Goal: Task Accomplishment & Management: Manage account settings

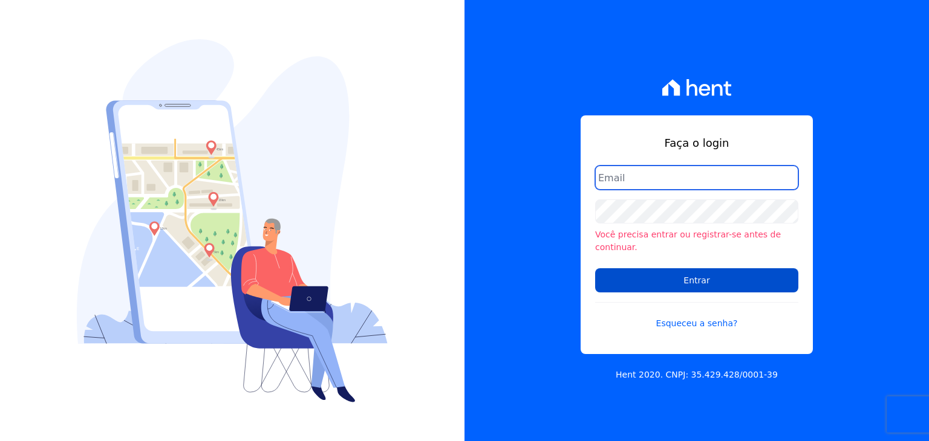
type input "[EMAIL_ADDRESS][DOMAIN_NAME]"
click at [660, 279] on input "Entrar" at bounding box center [696, 280] width 203 height 24
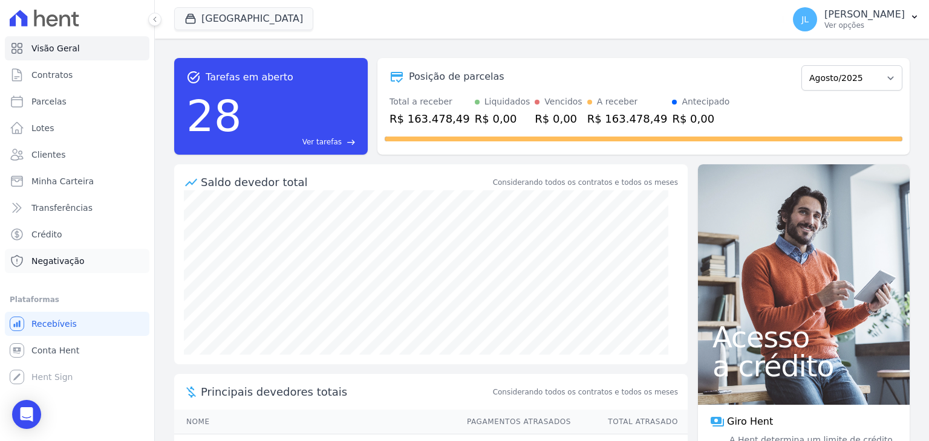
click at [50, 264] on span "Negativação" at bounding box center [57, 261] width 53 height 12
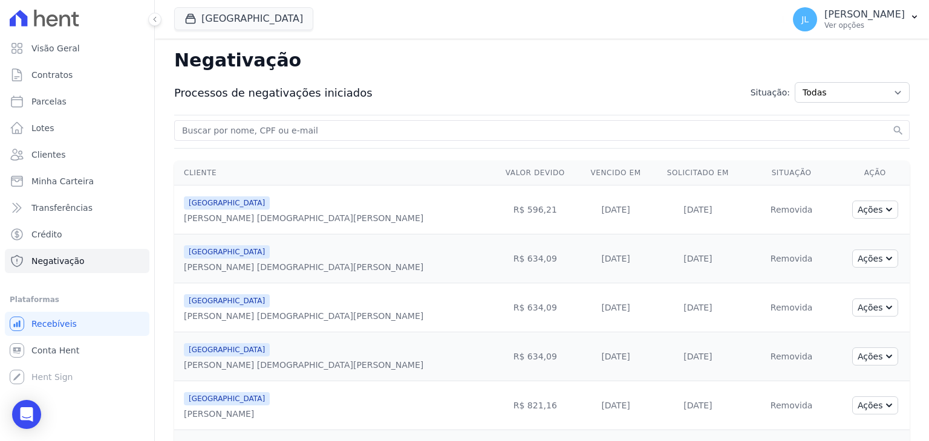
click at [258, 129] on input "search" at bounding box center [535, 130] width 710 height 15
type input "peterson"
click at [892, 125] on button "search" at bounding box center [898, 131] width 12 height 12
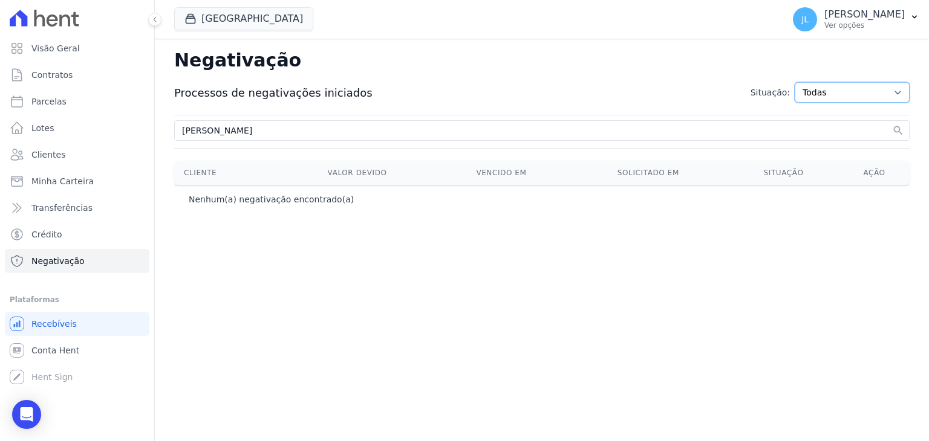
click at [838, 91] on select "Todas Adição solicitada Adicionada Adição rejeitada Remoção solicitada Removida…" at bounding box center [851, 92] width 115 height 21
select select "exclusion_rejected"
click at [805, 82] on select "Todas Adição solicitada Adicionada Adição rejeitada Remoção solicitada Removida…" at bounding box center [851, 92] width 115 height 21
drag, startPoint x: 0, startPoint y: 0, endPoint x: 231, endPoint y: 132, distance: 266.2
click at [231, 132] on input "peterson" at bounding box center [535, 130] width 710 height 15
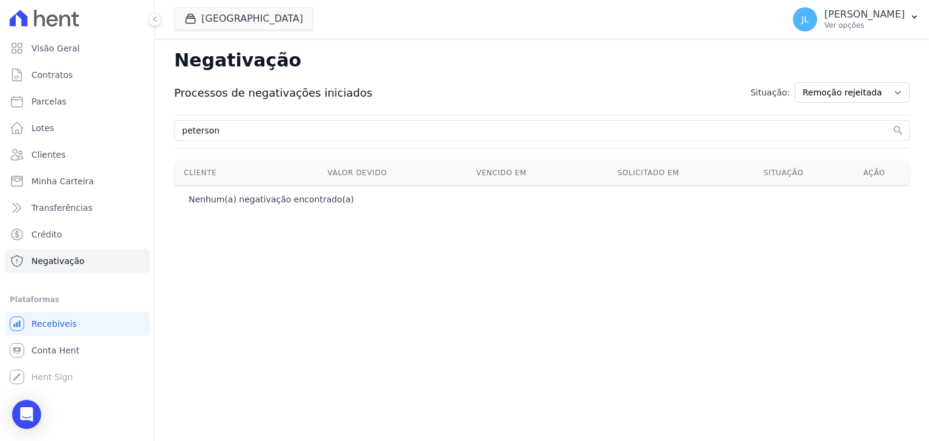
click at [892, 125] on button "search" at bounding box center [898, 131] width 12 height 12
click at [875, 134] on input "peterson" at bounding box center [535, 130] width 710 height 15
click at [877, 131] on input "peterson" at bounding box center [535, 130] width 710 height 15
click at [69, 184] on span "Minha Carteira" at bounding box center [62, 181] width 62 height 12
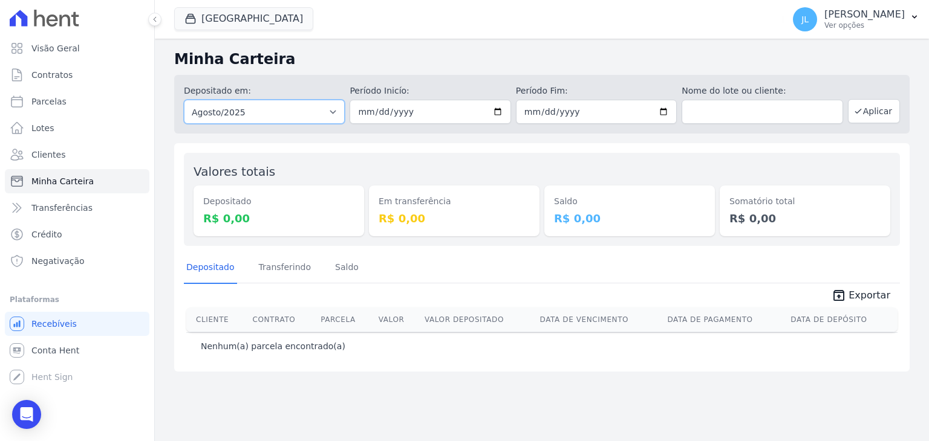
click at [222, 113] on select "Todos os meses Fevereiro/2023 Março/2023 Abril/2023 Maio/2023 Junho/2023 Julho/…" at bounding box center [264, 112] width 161 height 24
select select "all"
click at [184, 100] on select "Todos os meses Fevereiro/2023 Março/2023 Abril/2023 Maio/2023 Junho/2023 Julho/…" at bounding box center [264, 112] width 161 height 24
click at [892, 117] on button "Aplicar" at bounding box center [874, 111] width 52 height 24
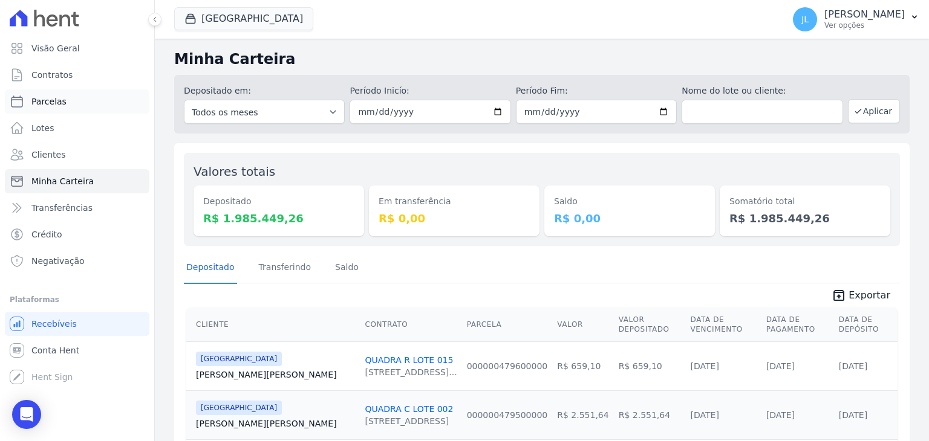
click at [65, 105] on link "Parcelas" at bounding box center [77, 101] width 144 height 24
select select
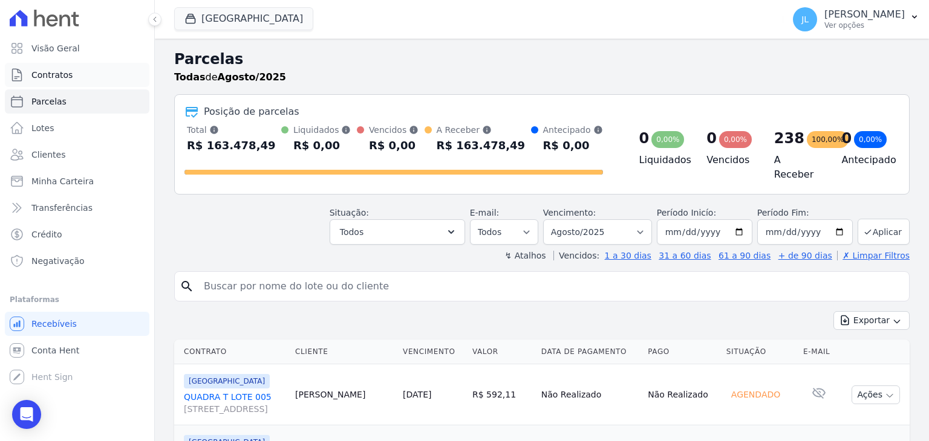
click at [73, 80] on link "Contratos" at bounding box center [77, 75] width 144 height 24
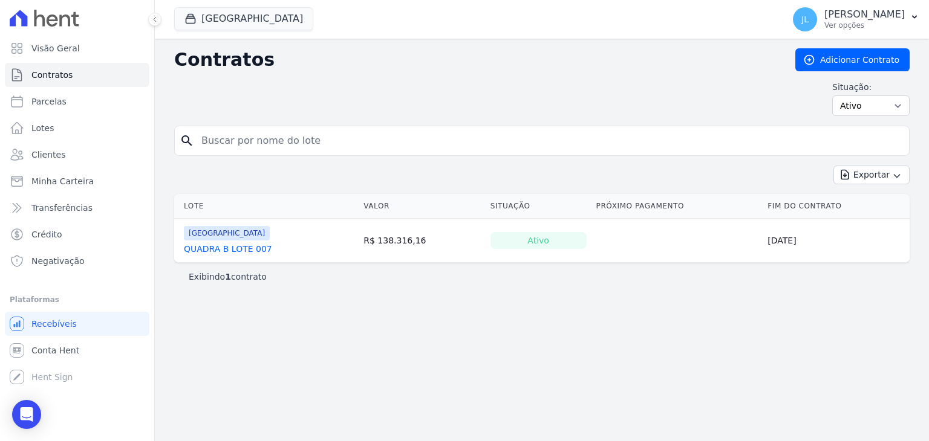
click at [220, 248] on link "QUADRA B LOTE 007" at bounding box center [228, 249] width 88 height 12
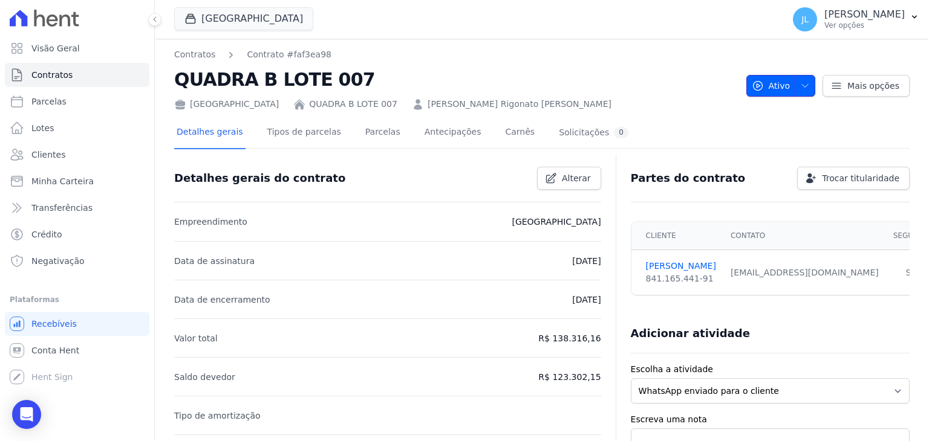
click at [773, 88] on span "Ativo" at bounding box center [770, 86] width 39 height 22
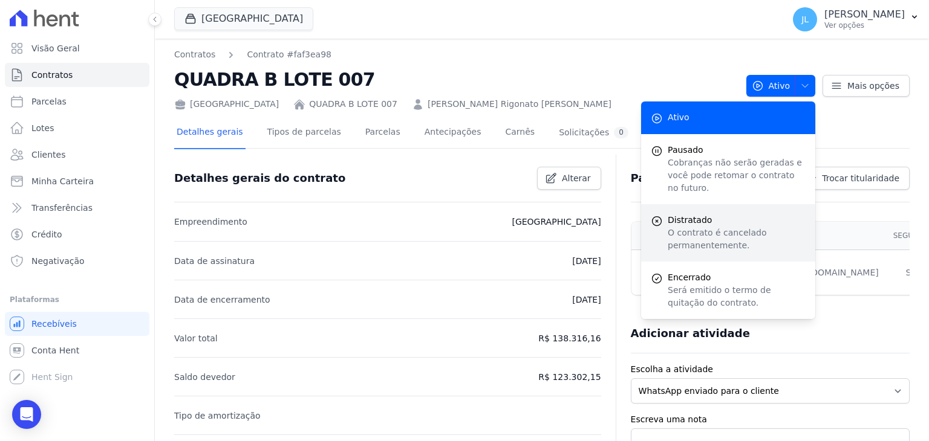
click at [702, 227] on p "O contrato é cancelado permanentemente." at bounding box center [736, 239] width 138 height 25
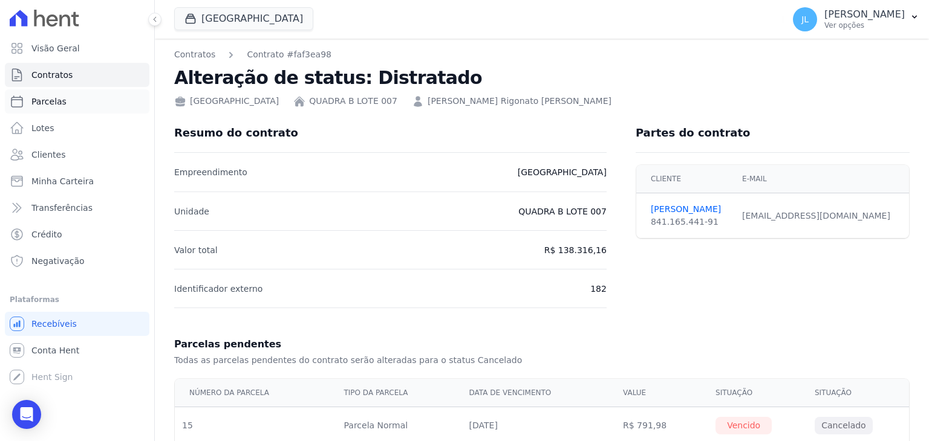
click at [78, 105] on link "Parcelas" at bounding box center [77, 101] width 144 height 24
select select
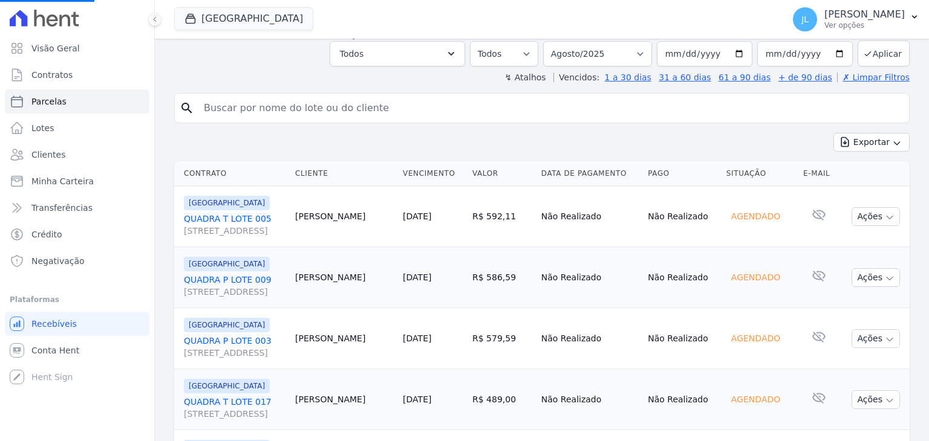
scroll to position [181, 0]
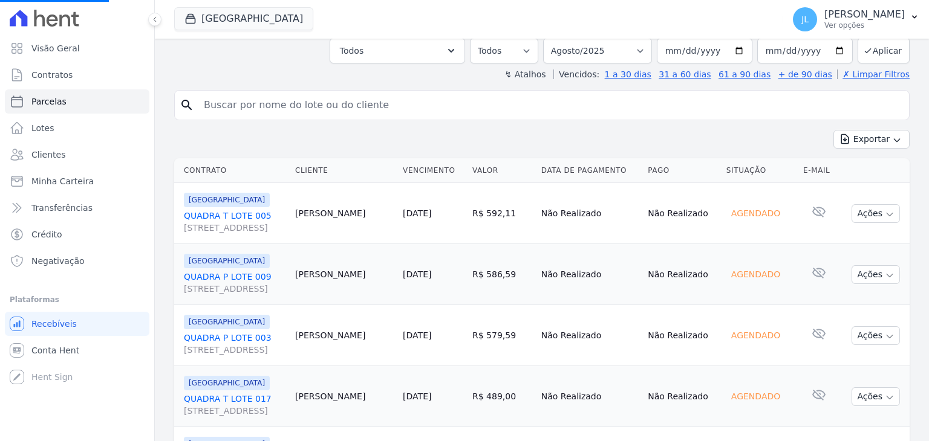
click at [284, 102] on input "search" at bounding box center [549, 105] width 707 height 24
select select
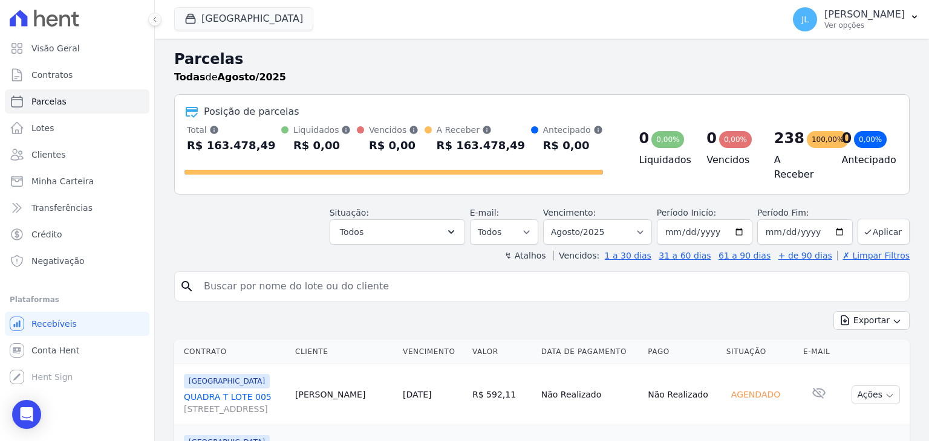
click at [296, 275] on input "search" at bounding box center [549, 286] width 707 height 24
type input "quadra b"
select select
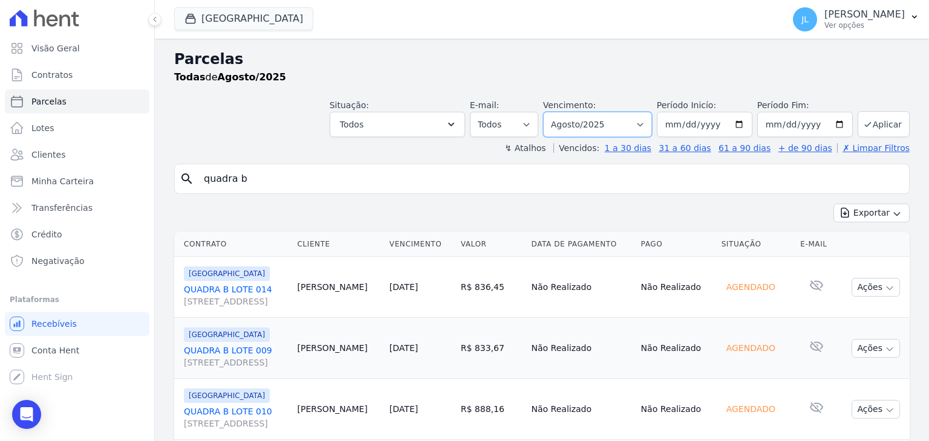
click at [575, 124] on select "Filtrar por período ──────── Todos os meses Fevereiro/2023 Março/2023 Abril/202…" at bounding box center [597, 124] width 109 height 25
select select "all"
click at [553, 112] on select "Filtrar por período ──────── Todos os meses Fevereiro/2023 Março/2023 Abril/202…" at bounding box center [597, 124] width 109 height 25
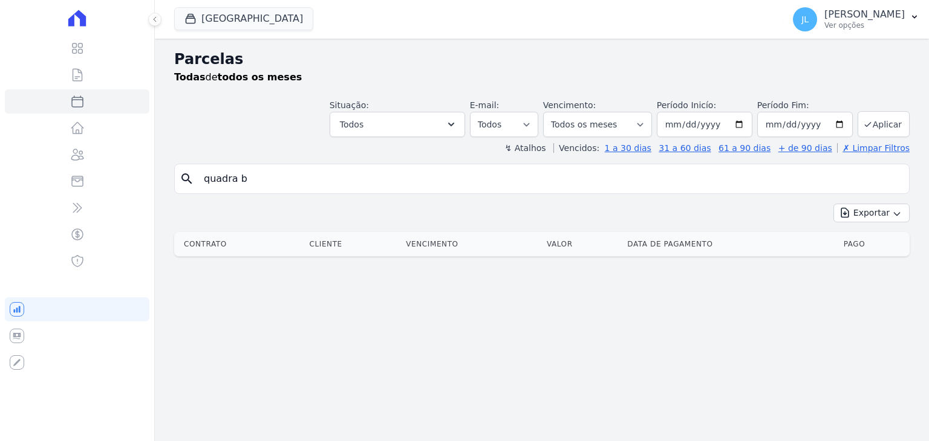
select select
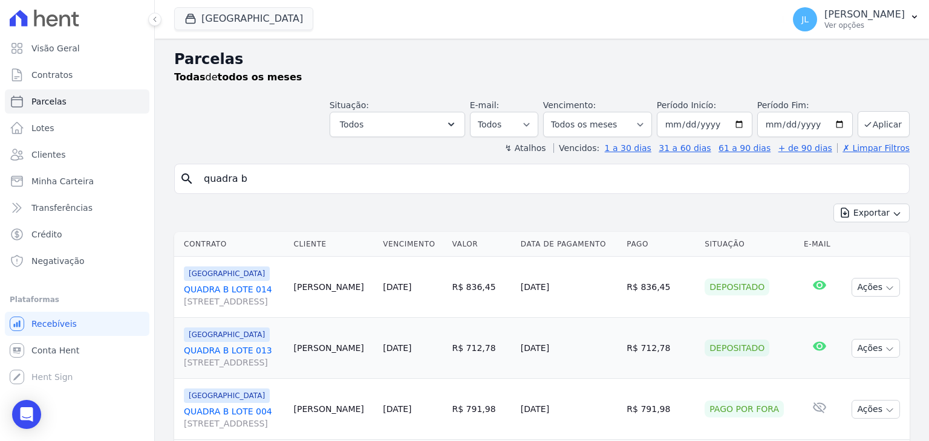
click at [273, 182] on input "quadra b" at bounding box center [549, 179] width 707 height 24
type input "quadra b lote 007"
select select
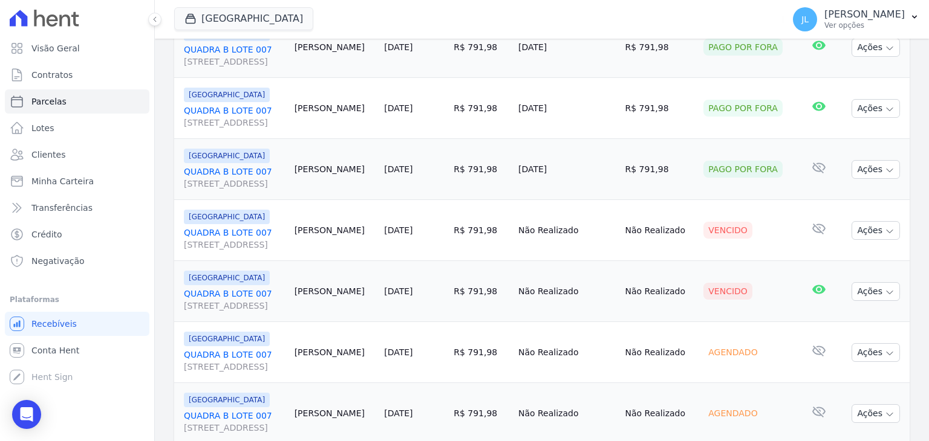
scroll to position [907, 0]
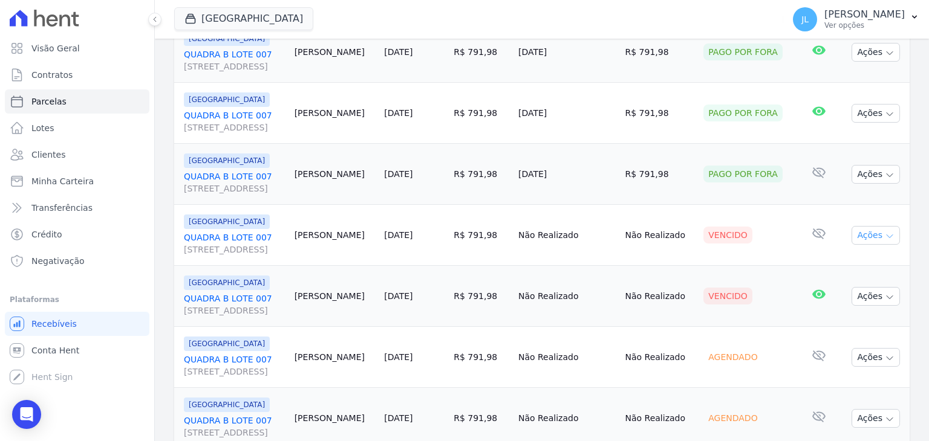
click at [867, 233] on button "Ações" at bounding box center [875, 235] width 48 height 19
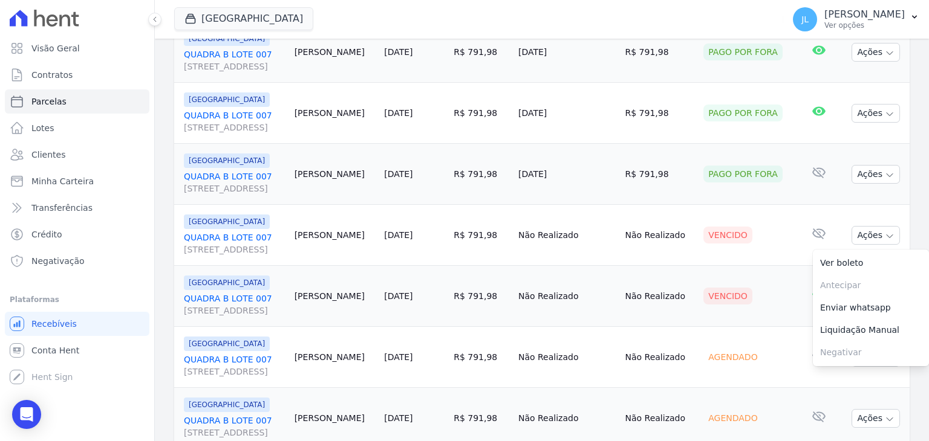
click at [244, 240] on link "QUADRA B LOTE 007 Rua Projetada, 01, Quadra B lote 007, Centro" at bounding box center [234, 244] width 101 height 24
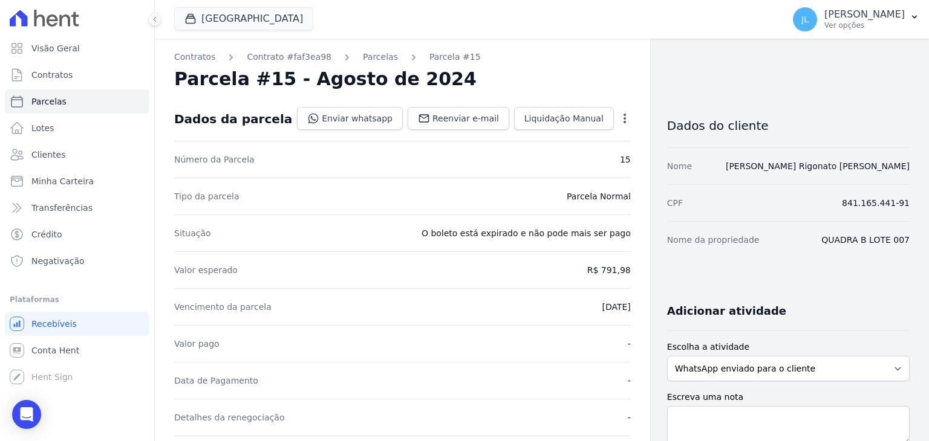
click at [631, 120] on div "Contratos Contrato #faf3ea98 Parcelas Parcela #15 Parcela #15 - Agosto de 2024 …" at bounding box center [402, 427] width 495 height 777
click at [623, 118] on icon "button" at bounding box center [624, 119] width 2 height 10
click at [577, 154] on link "Cancelar Cobrança" at bounding box center [572, 157] width 106 height 22
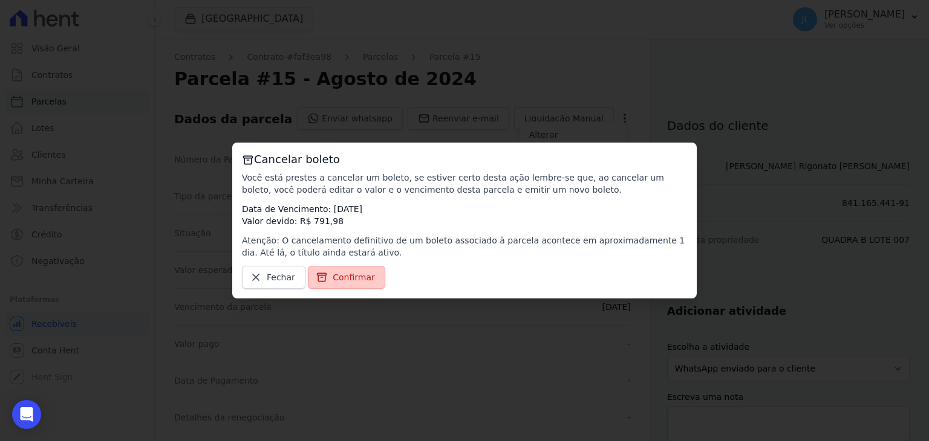
click at [343, 276] on span "Confirmar" at bounding box center [353, 277] width 42 height 12
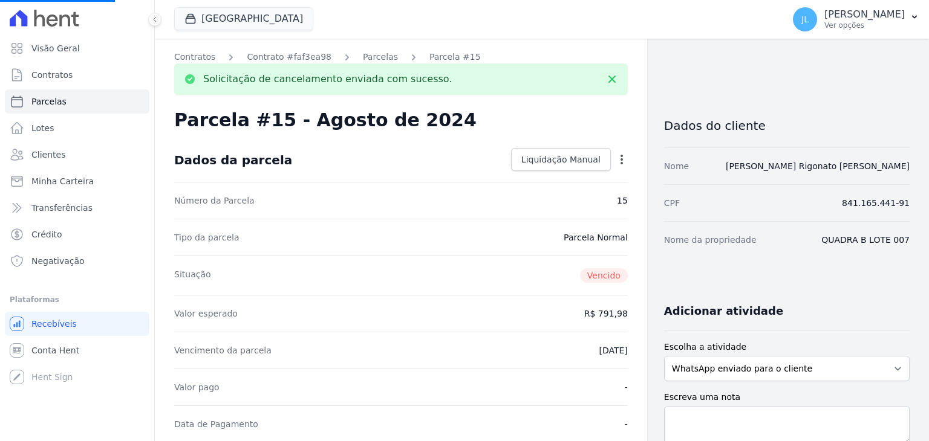
select select
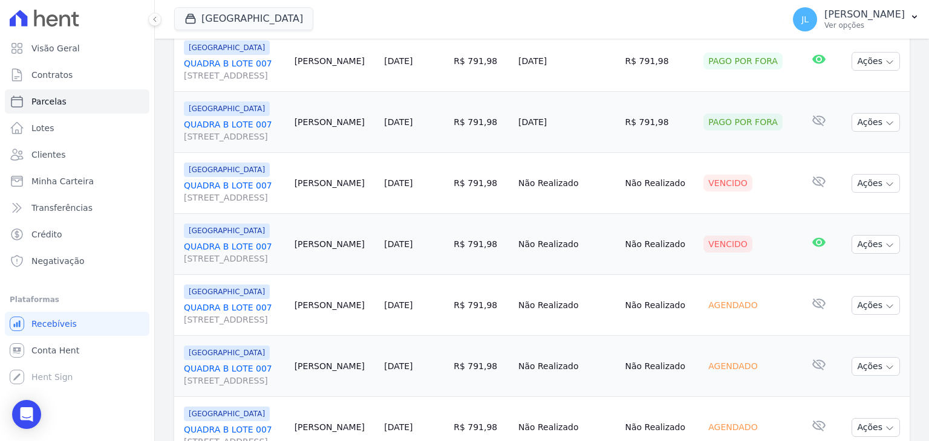
scroll to position [1028, 0]
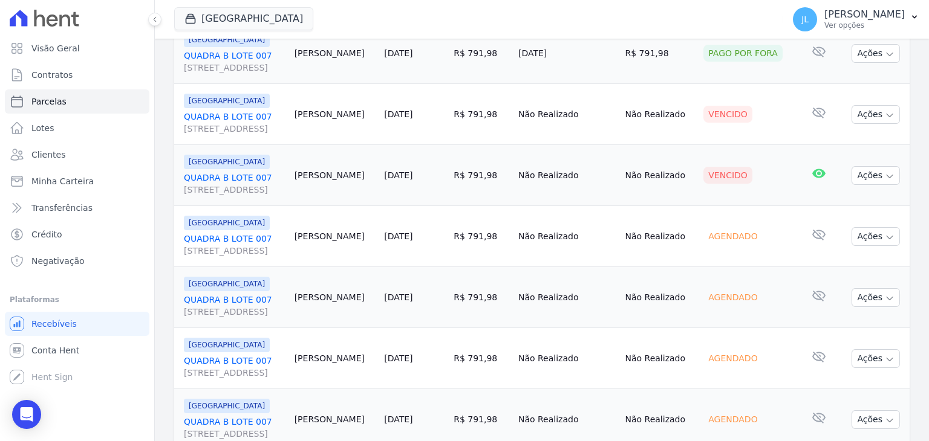
click at [285, 184] on span "Rua Projetada, 01, Quadra B lote 007, Centro" at bounding box center [234, 190] width 101 height 12
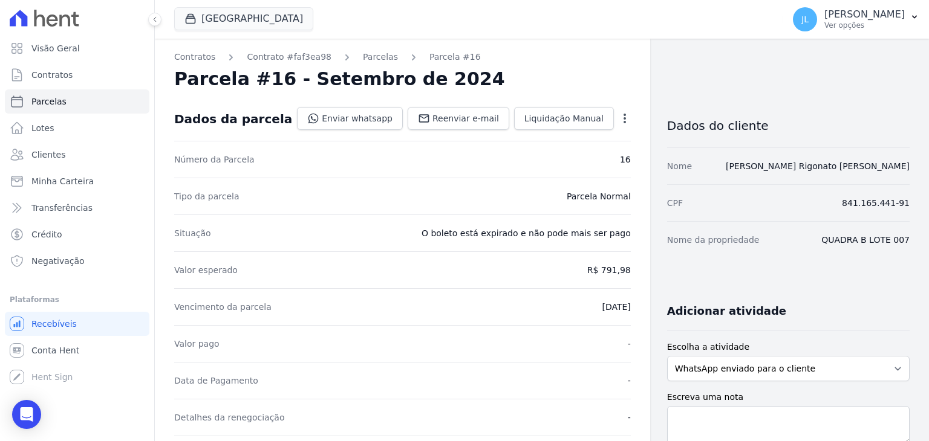
click at [618, 113] on icon "button" at bounding box center [624, 118] width 12 height 12
click at [580, 155] on link "Cancelar Cobrança" at bounding box center [572, 157] width 106 height 22
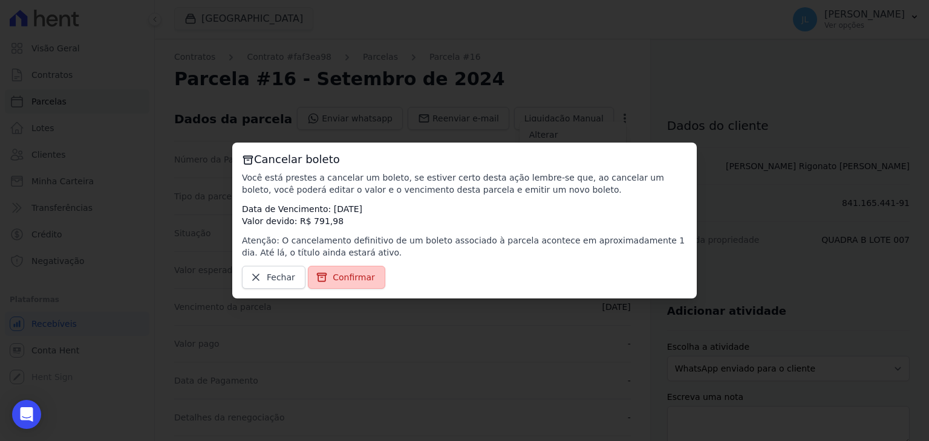
click at [336, 274] on span "Confirmar" at bounding box center [353, 277] width 42 height 12
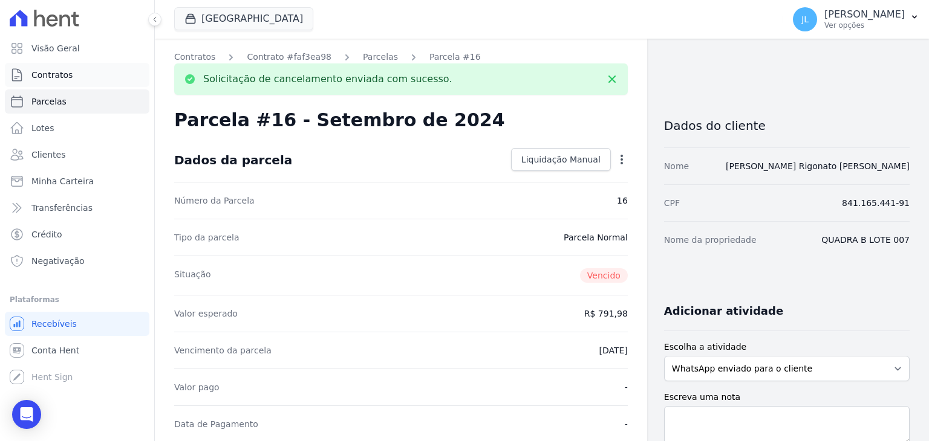
click at [58, 73] on span "Contratos" at bounding box center [51, 75] width 41 height 12
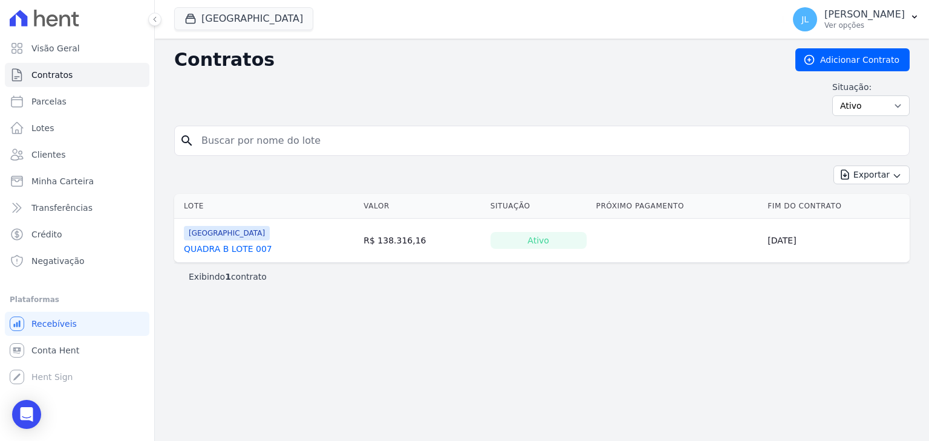
click at [230, 245] on link "QUADRA B LOTE 007" at bounding box center [228, 249] width 88 height 12
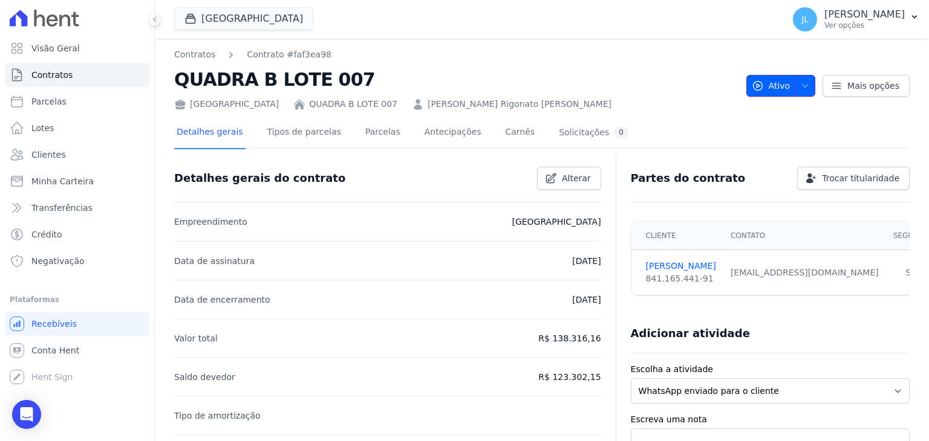
click at [770, 89] on span "Ativo" at bounding box center [770, 86] width 39 height 22
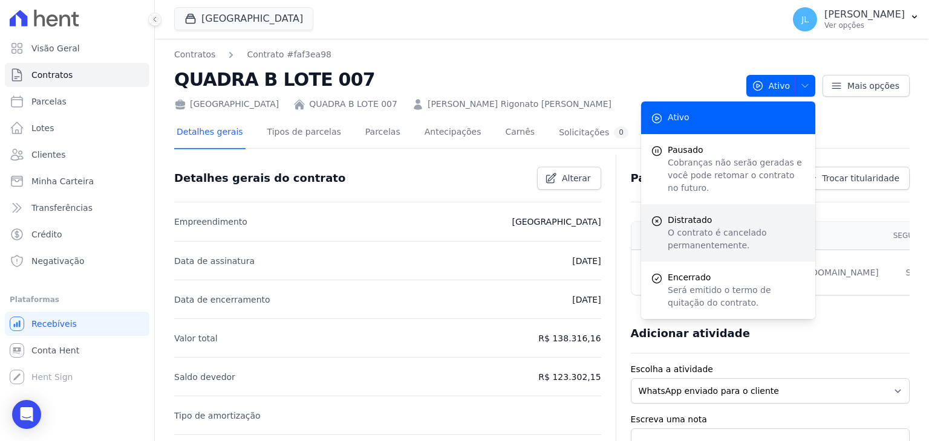
click at [696, 214] on span "Distratado" at bounding box center [736, 220] width 138 height 13
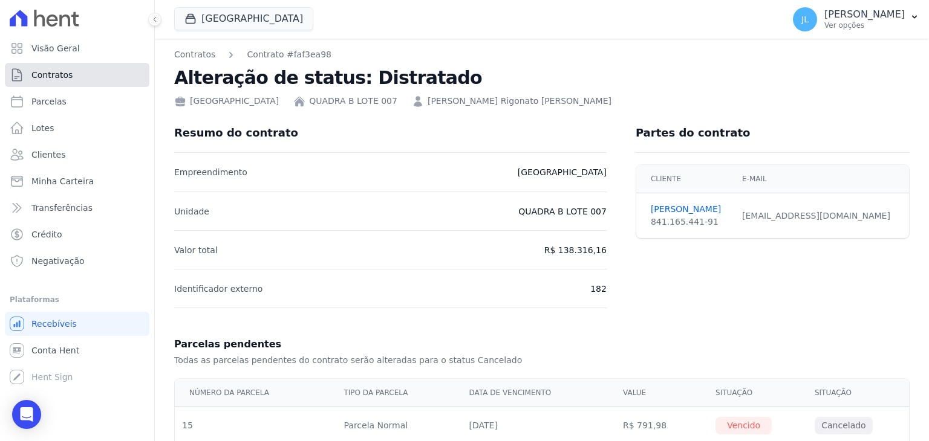
click at [67, 83] on link "Contratos" at bounding box center [77, 75] width 144 height 24
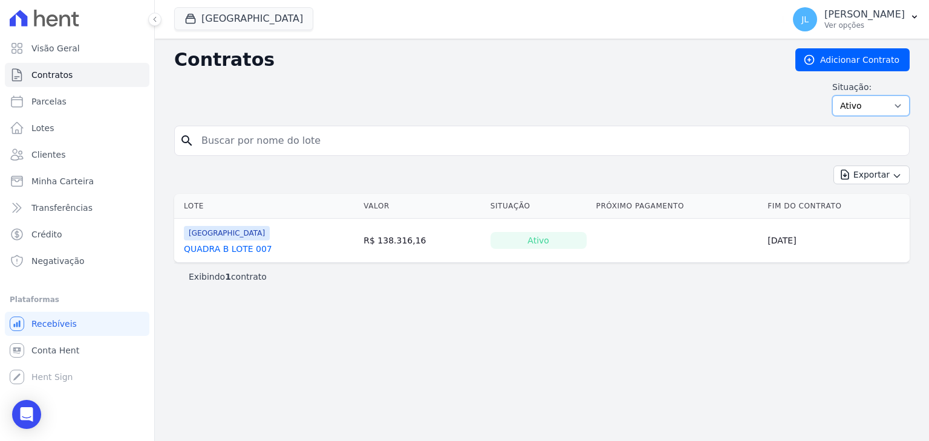
click at [860, 103] on select "Ativo Todos Pausado Distratado Rascunho Expirado Encerrado" at bounding box center [870, 106] width 77 height 21
click at [837, 96] on select "Ativo Todos Pausado Distratado Rascunho Expirado Encerrado" at bounding box center [870, 106] width 77 height 21
click at [876, 105] on select "Ativo Todos Pausado Distratado Rascunho Expirado Encerrado" at bounding box center [870, 106] width 77 height 21
select select "all"
click at [837, 96] on select "Ativo Todos Pausado Distratado Rascunho Expirado Encerrado" at bounding box center [870, 106] width 77 height 21
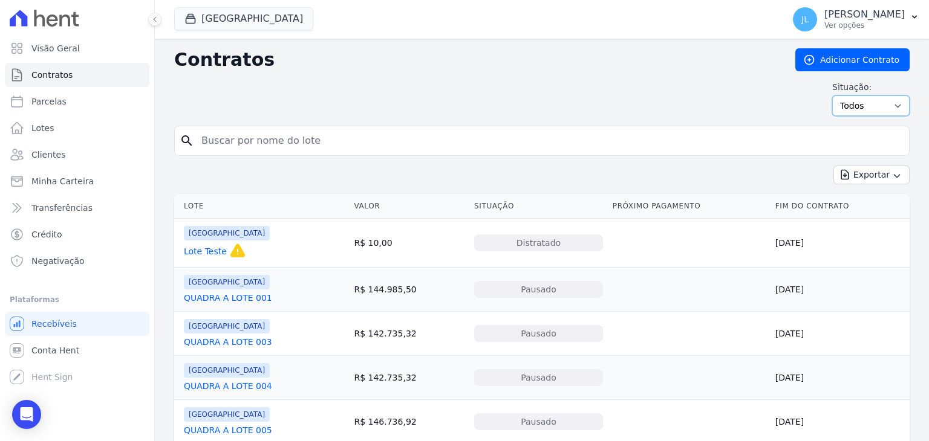
drag, startPoint x: 0, startPoint y: 0, endPoint x: 873, endPoint y: 109, distance: 880.3
click at [873, 109] on select "Ativo Todos Pausado Distratado Rascunho Expirado Encerrado" at bounding box center [870, 106] width 77 height 21
select select
click at [832, 96] on select "Ativo Todos Pausado Distratado Rascunho Expirado Encerrado" at bounding box center [870, 106] width 77 height 21
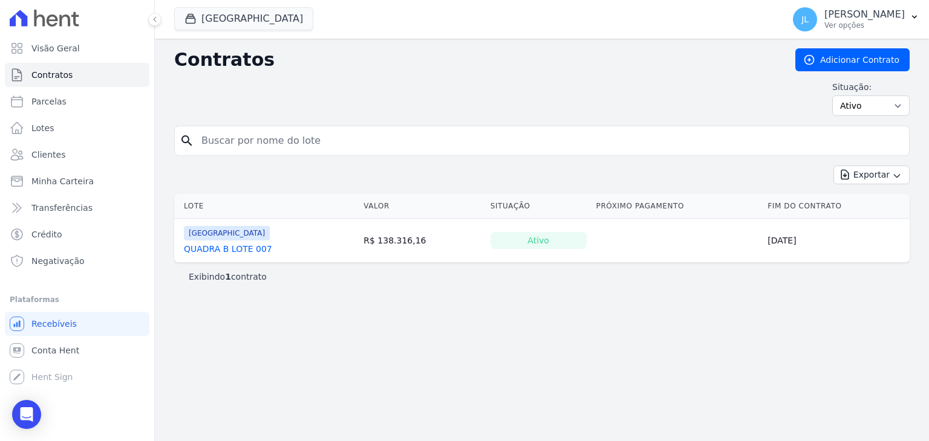
click at [236, 244] on link "QUADRA B LOTE 007" at bounding box center [228, 249] width 88 height 12
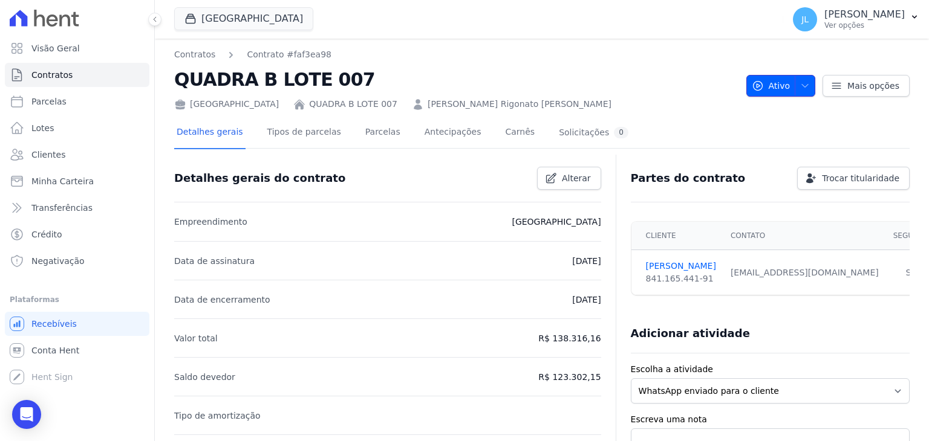
click at [782, 85] on span "Ativo" at bounding box center [770, 86] width 39 height 22
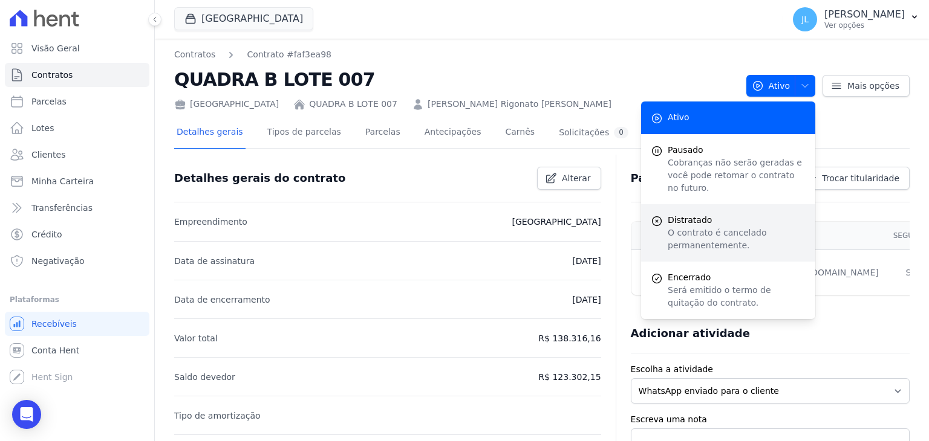
click at [737, 214] on span "Distratado" at bounding box center [736, 220] width 138 height 13
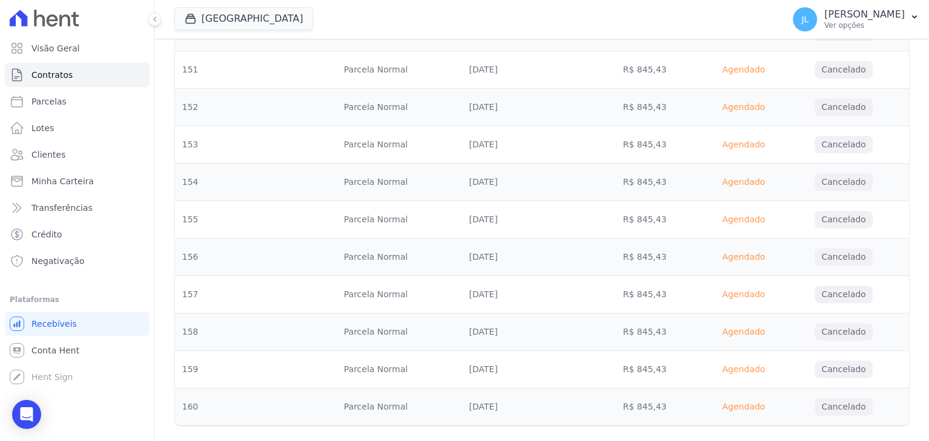
scroll to position [5583, 0]
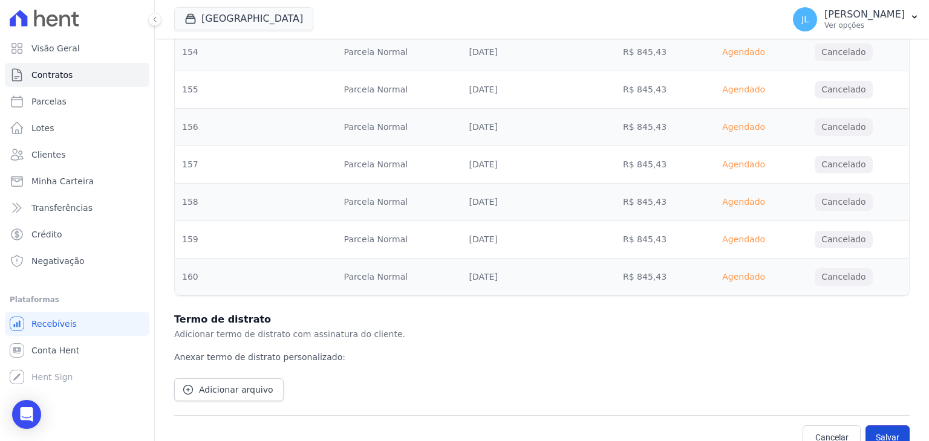
click at [884, 426] on button "Salvar" at bounding box center [887, 438] width 44 height 24
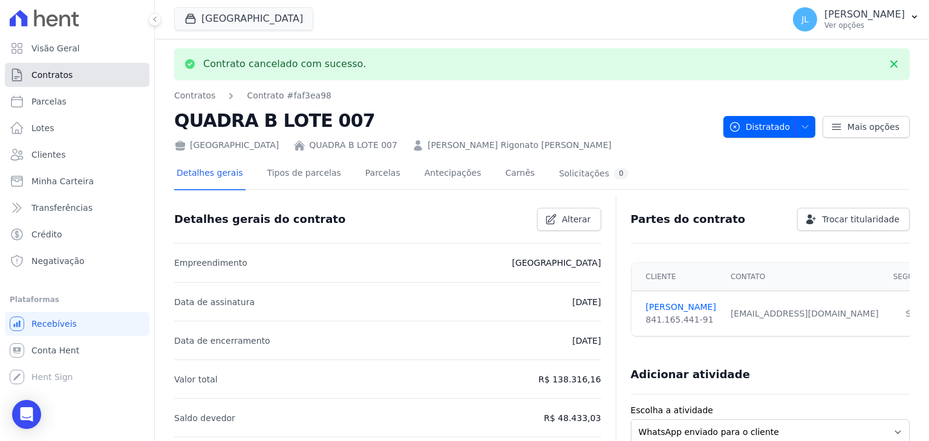
click at [82, 76] on link "Contratos" at bounding box center [77, 75] width 144 height 24
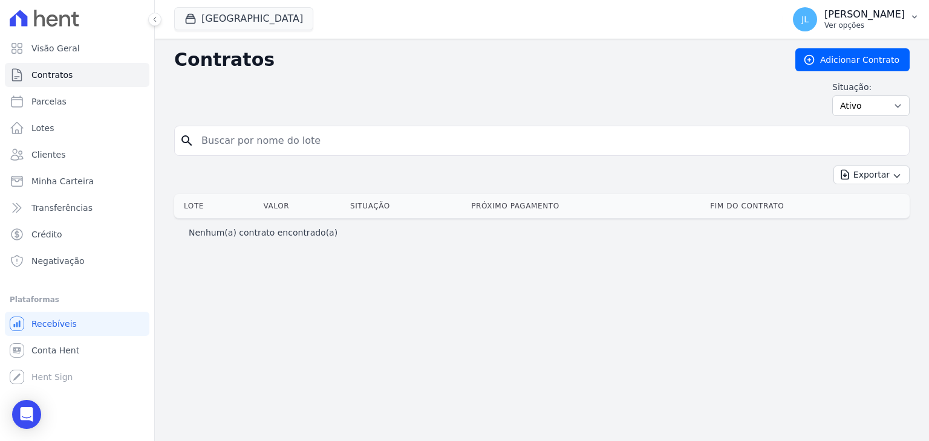
click at [845, 22] on p "Ver opções" at bounding box center [864, 26] width 80 height 10
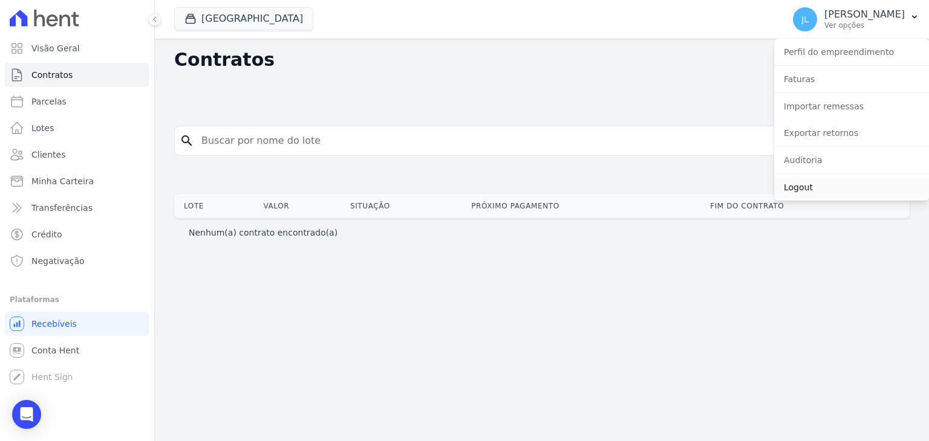
click at [804, 184] on link "Logout" at bounding box center [851, 188] width 155 height 22
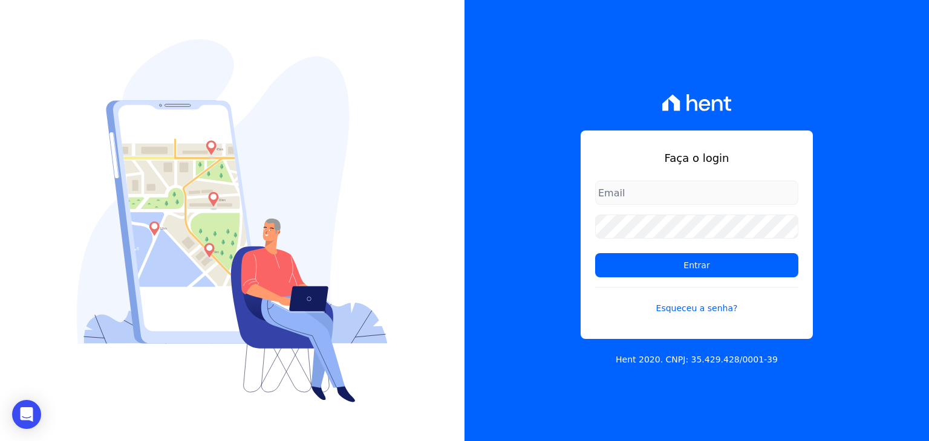
type input "[EMAIL_ADDRESS][DOMAIN_NAME]"
